Goal: Task Accomplishment & Management: Use online tool/utility

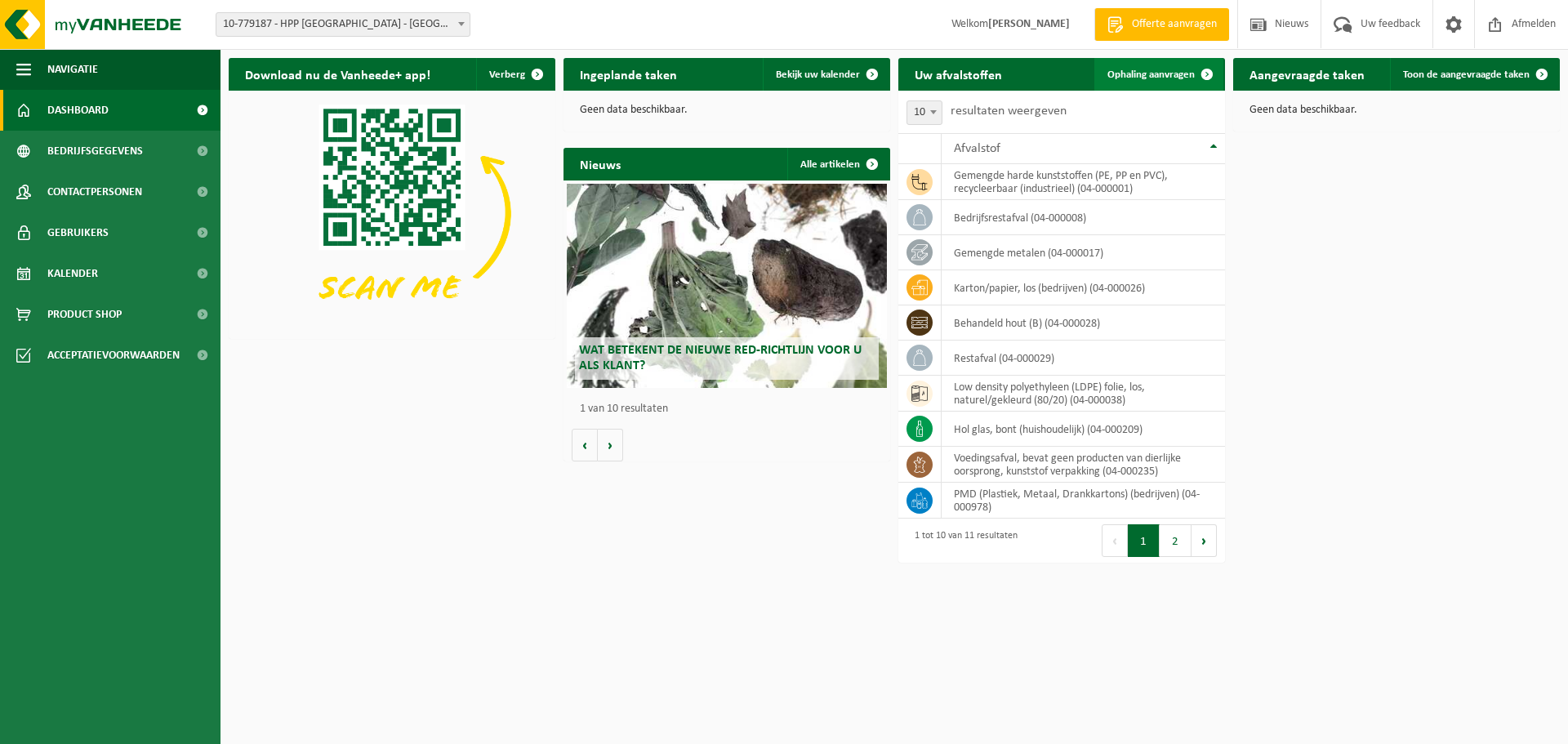
click at [1170, 71] on span "Ophaling aanvragen" at bounding box center [1151, 75] width 87 height 11
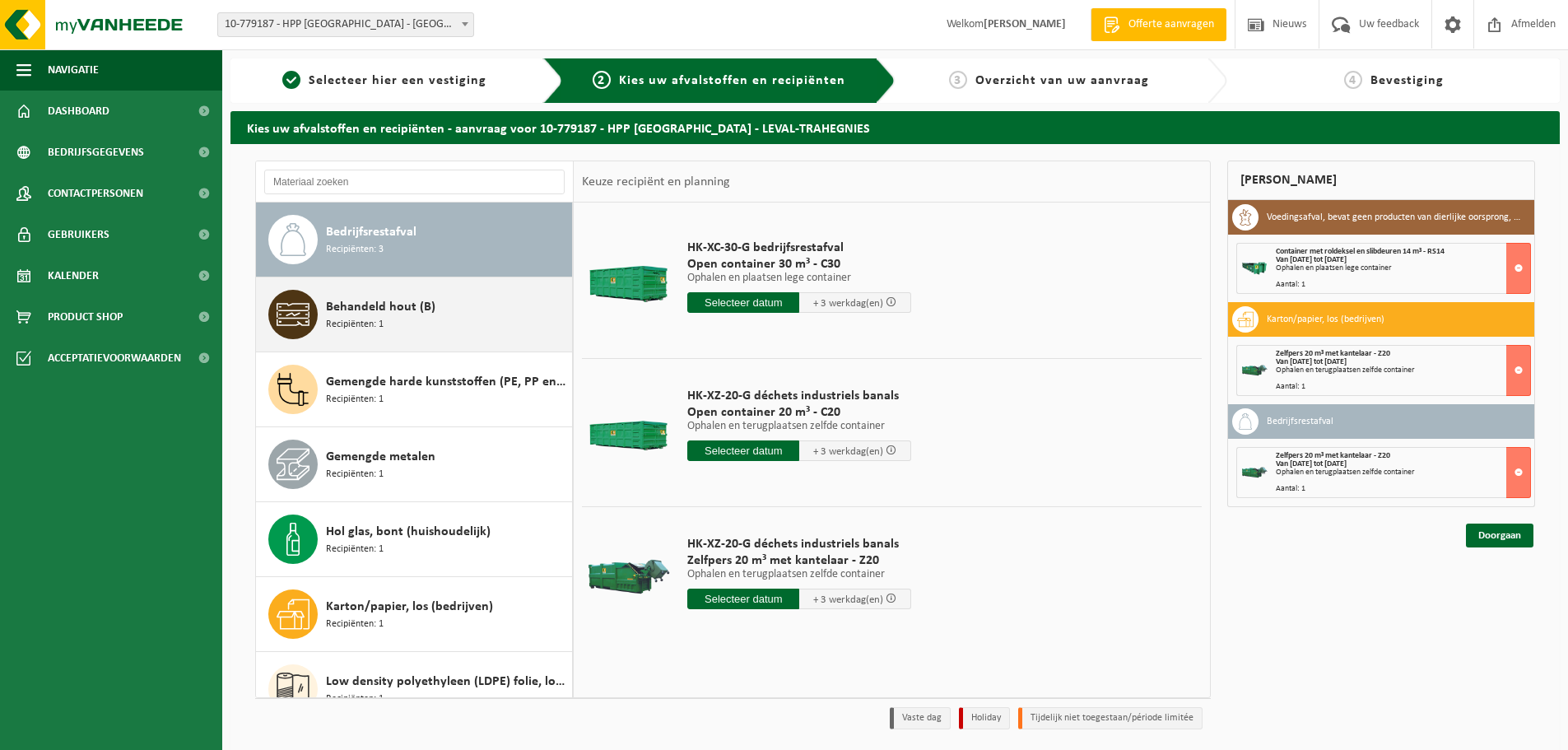
click at [376, 317] on span "Recipiënten: 1" at bounding box center [354, 325] width 58 height 16
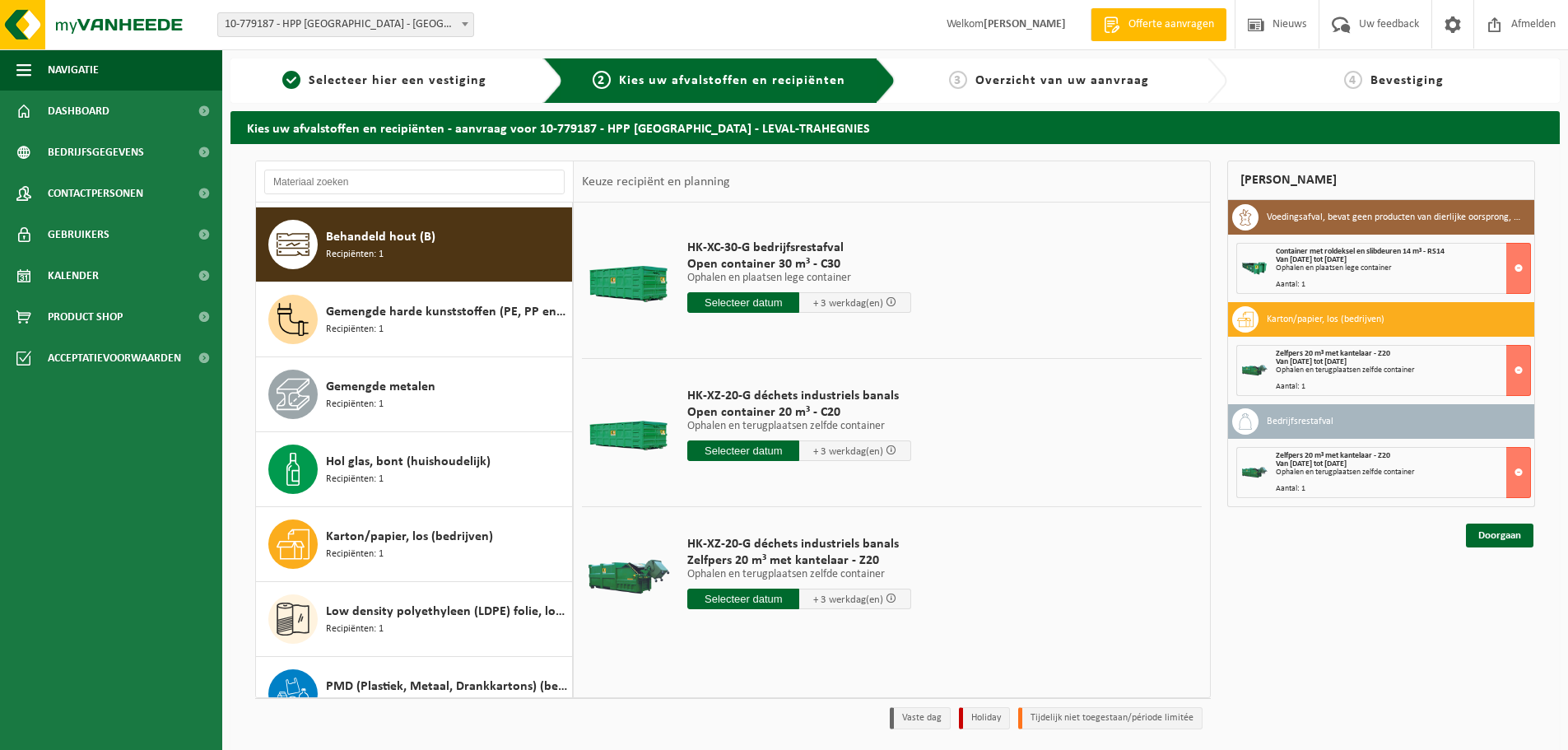
scroll to position [75, 0]
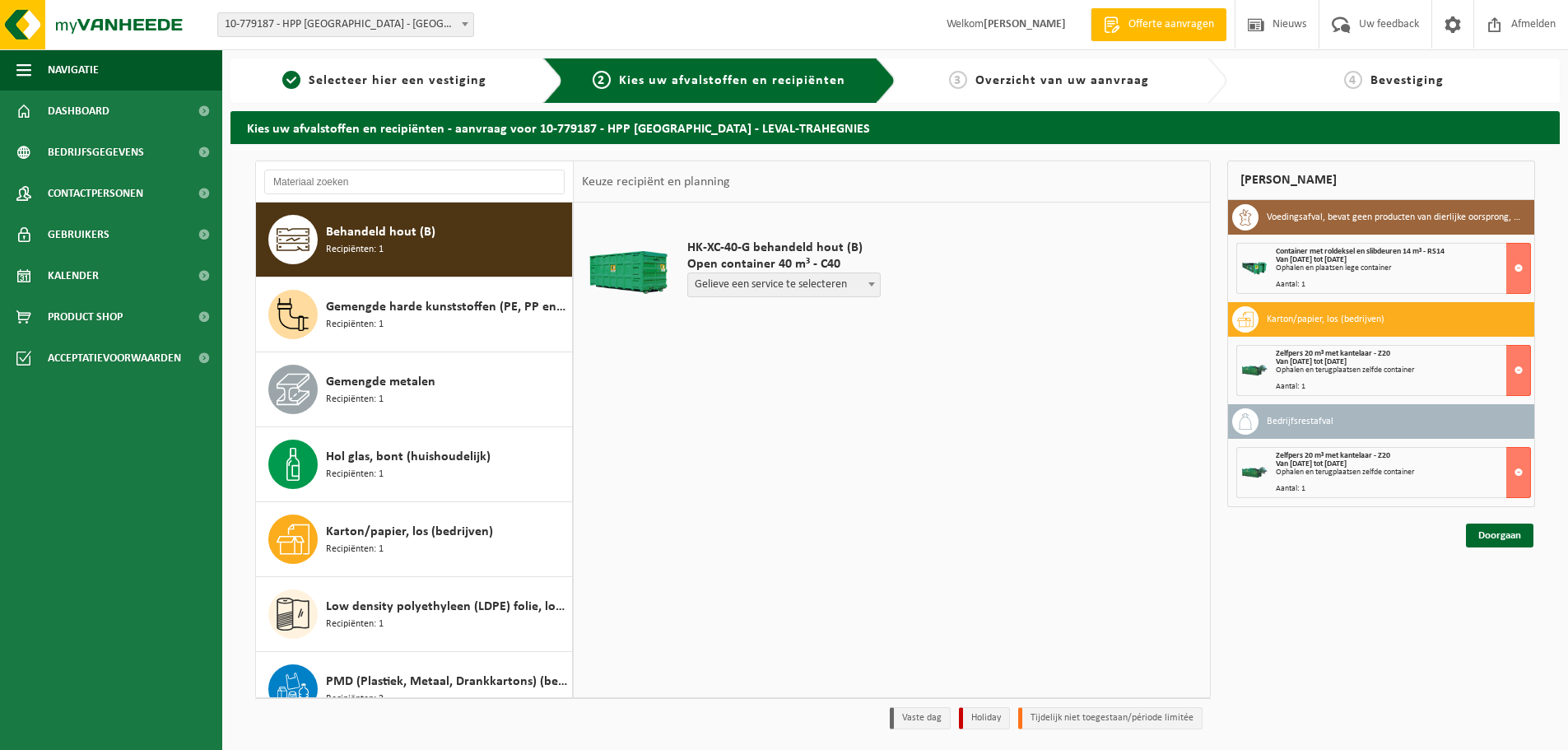
click at [813, 289] on span "Gelieve een service te selecteren" at bounding box center [784, 286] width 192 height 23
select select "P2PL-VEL-062131_HK-XC-40-GN-00_04-000028_46"
click at [750, 319] on input "text" at bounding box center [743, 315] width 112 height 21
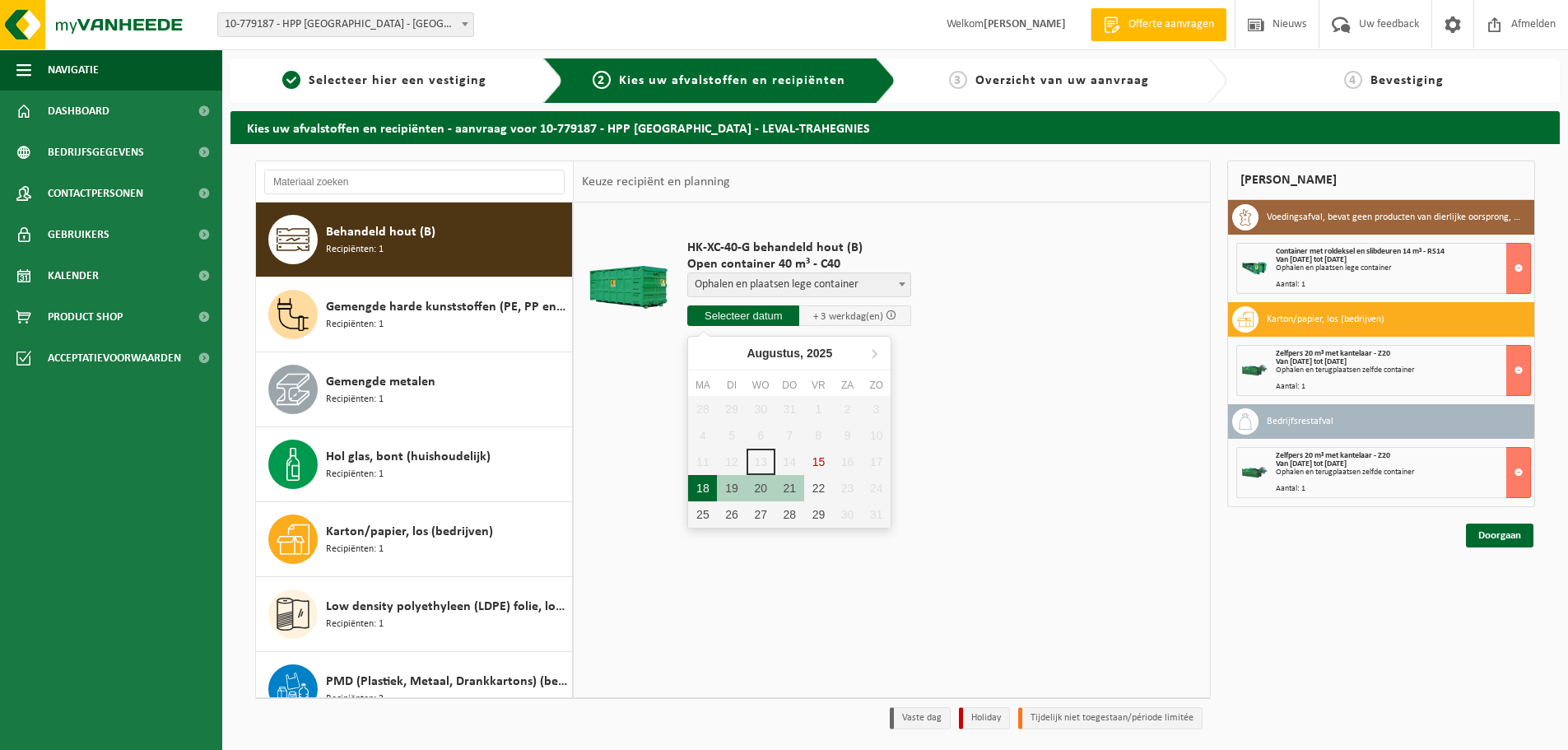
click at [706, 490] on div "18" at bounding box center [702, 488] width 28 height 26
type input "Van 2025-08-18"
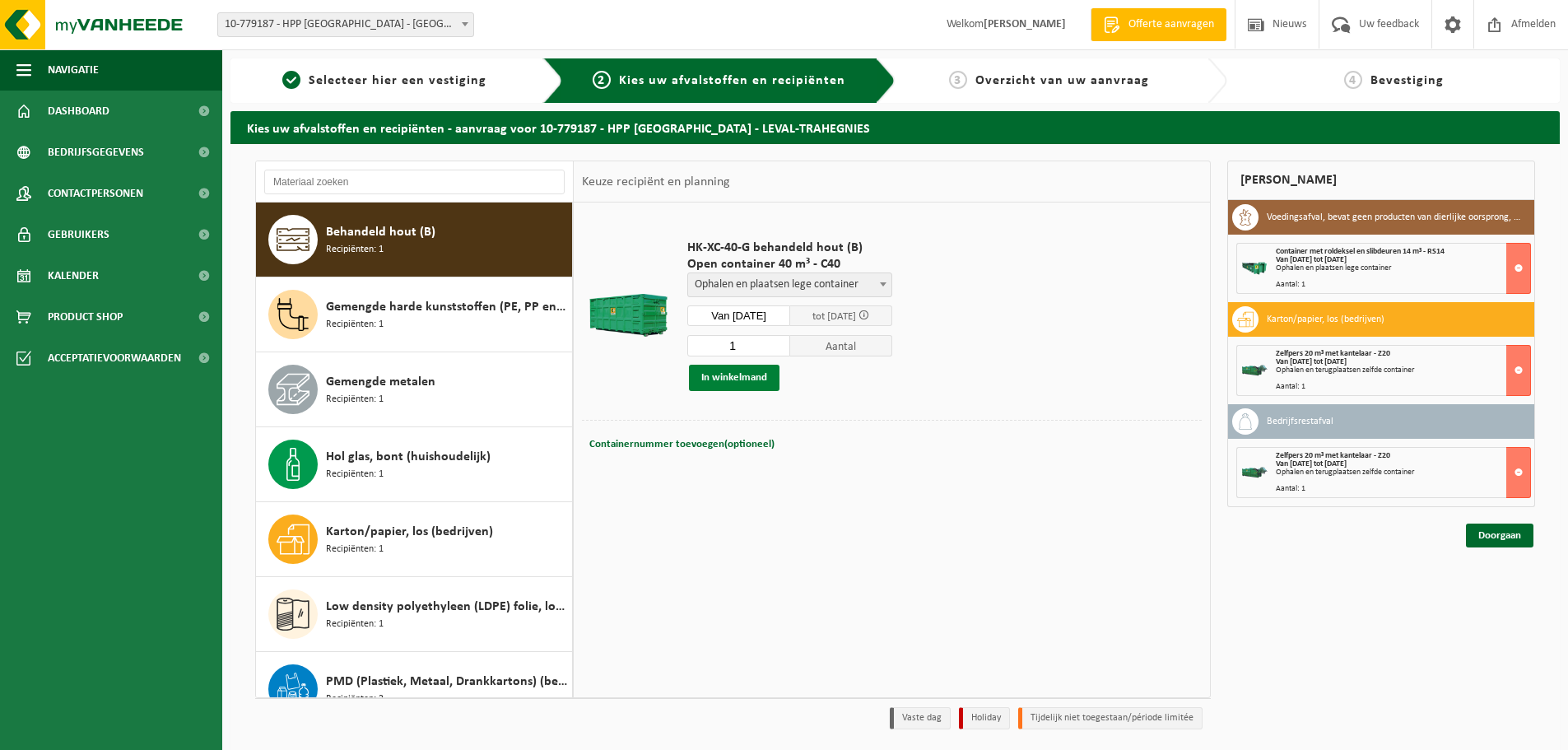
click at [731, 375] on button "In winkelmand" at bounding box center [734, 377] width 91 height 26
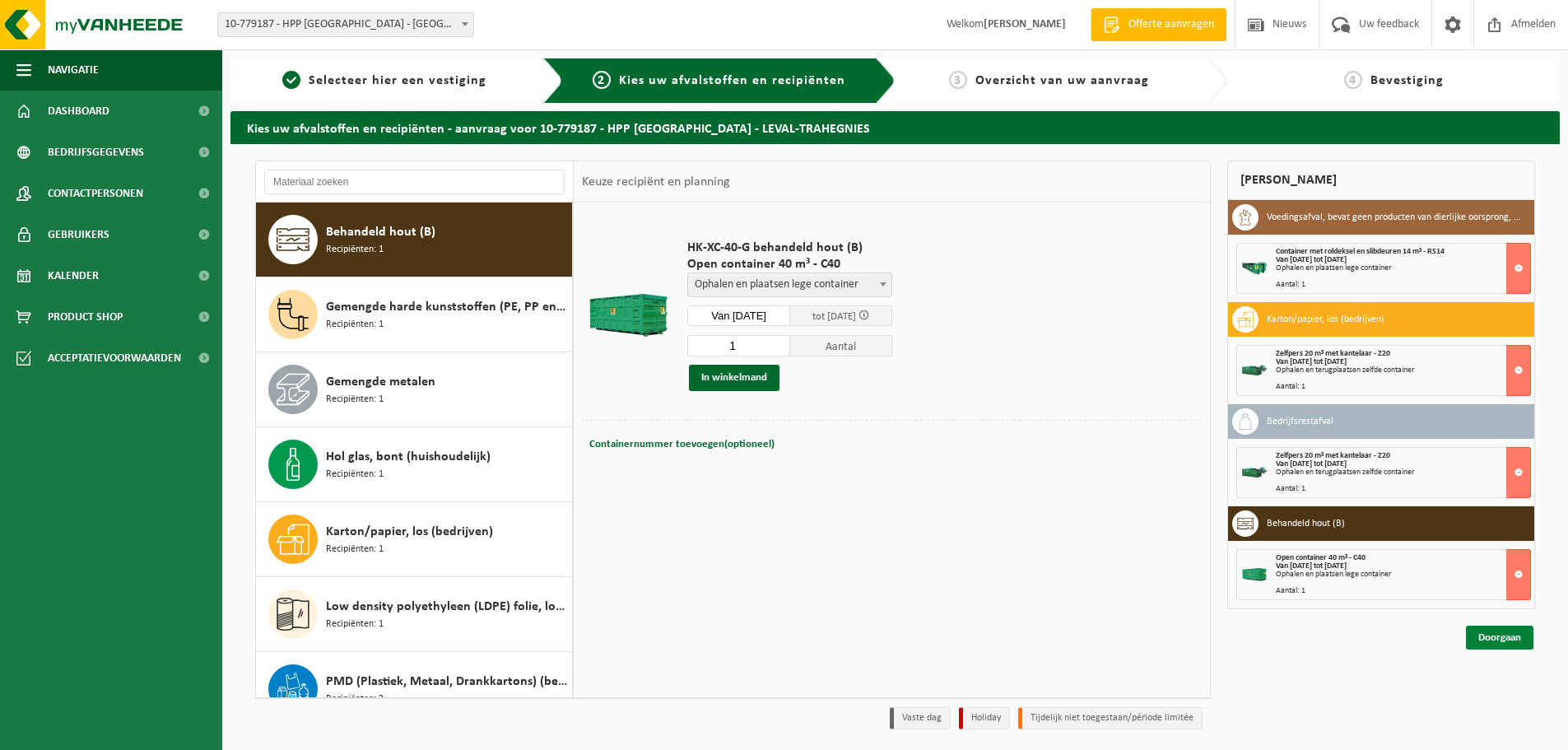
click at [1493, 641] on link "Doorgaan" at bounding box center [1500, 638] width 67 height 23
